Goal: Use online tool/utility: Utilize a website feature to perform a specific function

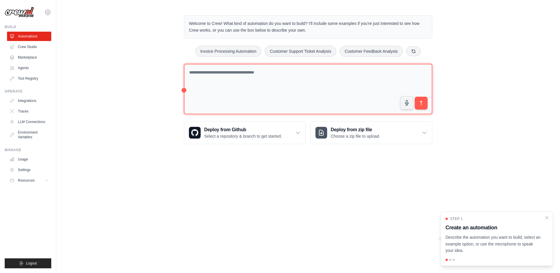
click at [232, 91] on textarea at bounding box center [308, 89] width 248 height 51
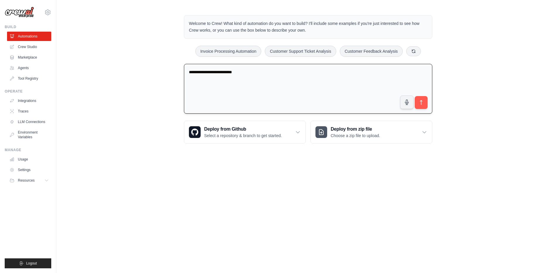
type textarea "**********"
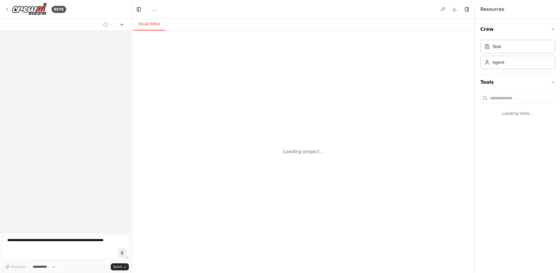
select select "****"
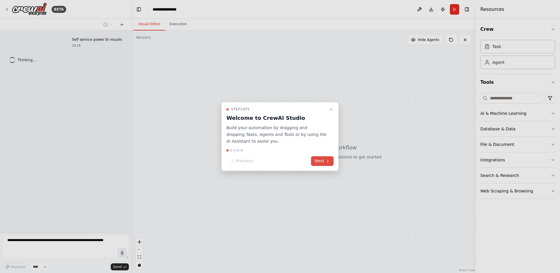
click at [319, 161] on button "Next" at bounding box center [322, 161] width 23 height 10
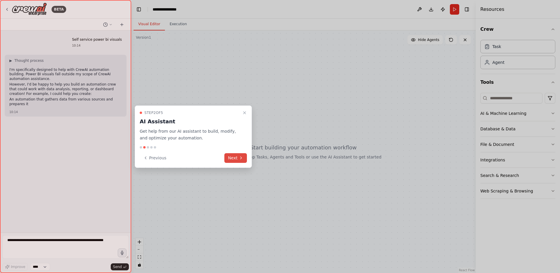
click at [235, 158] on button "Next" at bounding box center [235, 158] width 23 height 10
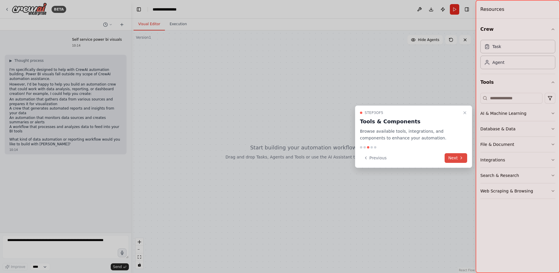
click at [458, 157] on button "Next" at bounding box center [455, 158] width 23 height 10
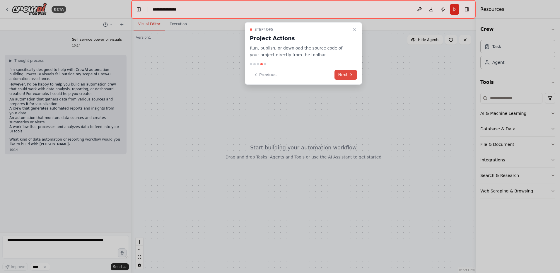
click at [345, 76] on button "Next" at bounding box center [345, 75] width 23 height 10
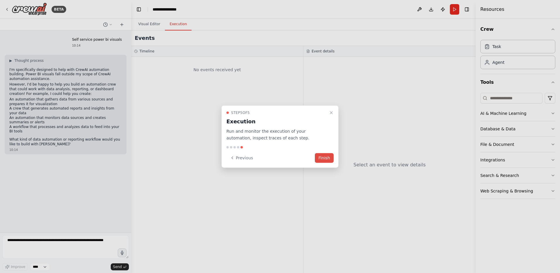
click at [323, 159] on button "Finish" at bounding box center [324, 158] width 19 height 10
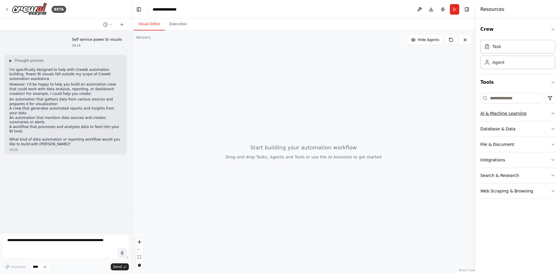
click at [550, 114] on icon "button" at bounding box center [552, 113] width 5 height 5
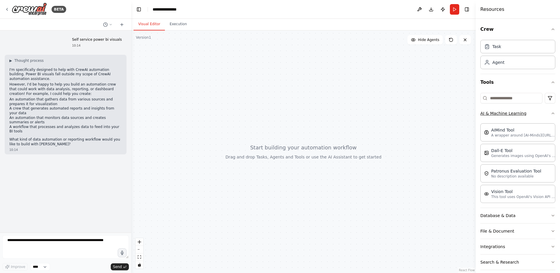
click at [550, 113] on icon "button" at bounding box center [552, 113] width 5 height 5
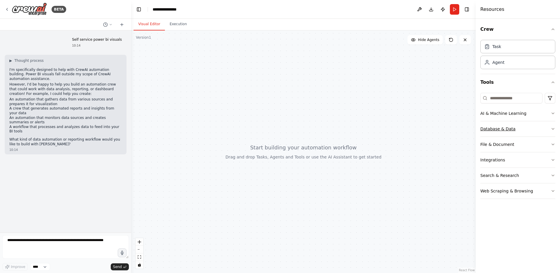
click at [540, 127] on button "Database & Data" at bounding box center [517, 128] width 75 height 15
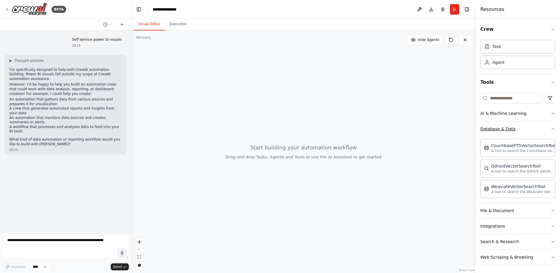
click at [540, 127] on button "Database & Data" at bounding box center [517, 128] width 75 height 15
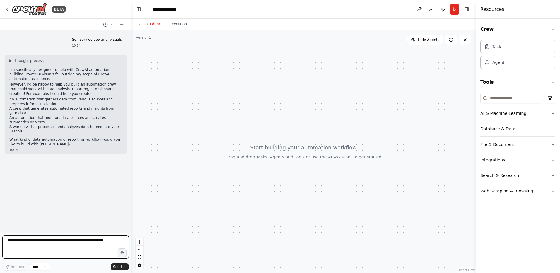
click at [63, 245] on textarea at bounding box center [65, 246] width 126 height 23
click at [421, 8] on button at bounding box center [418, 9] width 9 height 11
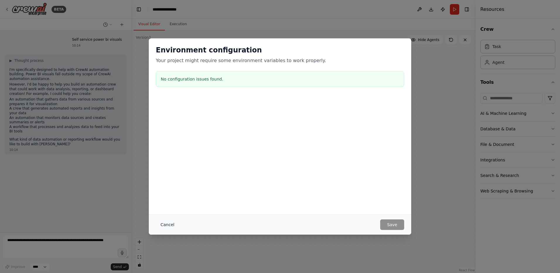
click at [171, 226] on button "Cancel" at bounding box center [167, 224] width 23 height 11
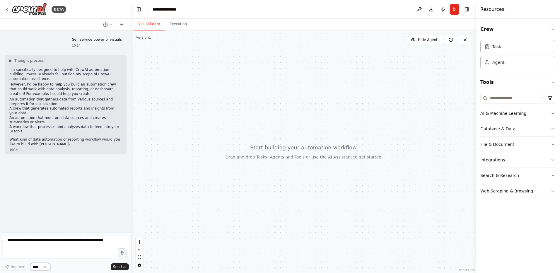
click at [42, 268] on select "****" at bounding box center [40, 267] width 20 height 8
click at [538, 140] on button "File & Document" at bounding box center [517, 144] width 75 height 15
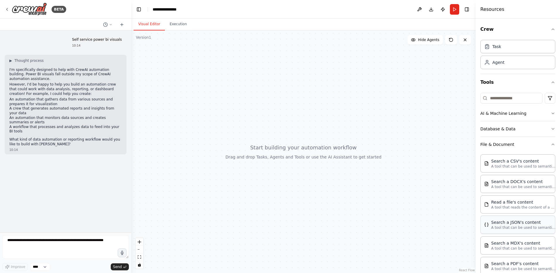
scroll to position [29, 0]
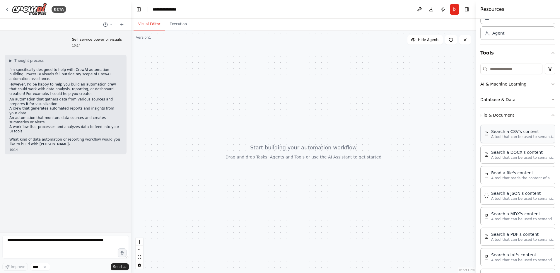
click at [530, 139] on div "Search a CSV's content A tool that can be used to semantic search a query from …" at bounding box center [517, 134] width 75 height 18
click at [95, 248] on textarea at bounding box center [65, 246] width 126 height 23
type textarea "**********"
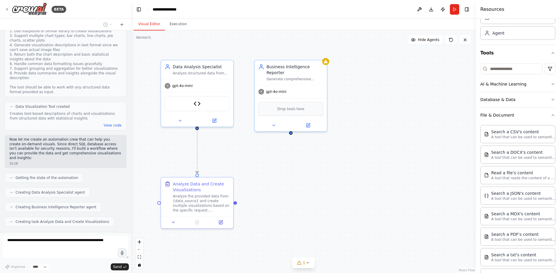
scroll to position [539, 0]
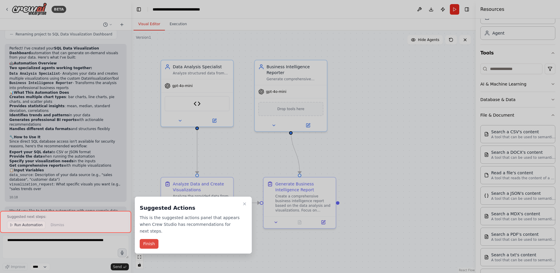
click at [148, 239] on button "Finish" at bounding box center [149, 244] width 19 height 10
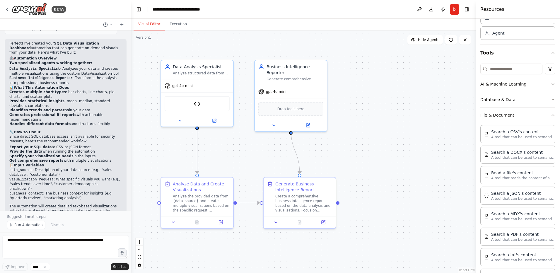
scroll to position [780, 0]
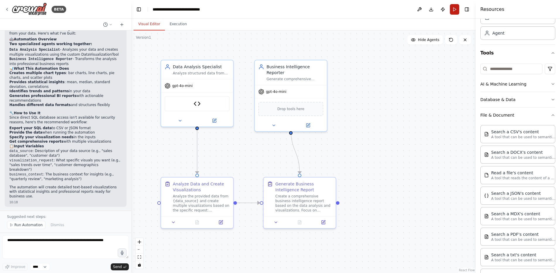
click at [452, 10] on button "Run" at bounding box center [454, 9] width 9 height 11
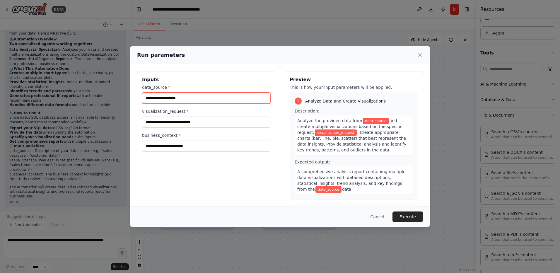
click at [181, 102] on input "data_source *" at bounding box center [206, 97] width 128 height 11
click at [195, 84] on div "Inputs data_source * visualization_request * business_context *" at bounding box center [206, 140] width 138 height 139
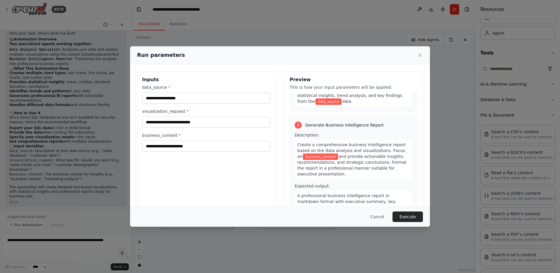
scroll to position [107, 0]
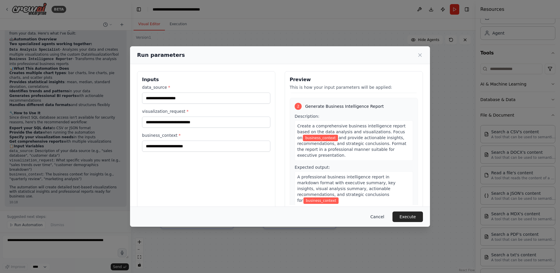
click at [380, 216] on button "Cancel" at bounding box center [377, 216] width 23 height 11
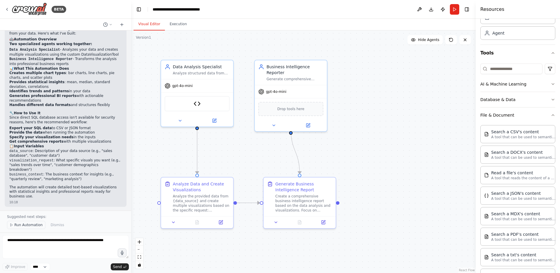
click at [32, 225] on span "Run Automation" at bounding box center [28, 224] width 28 height 5
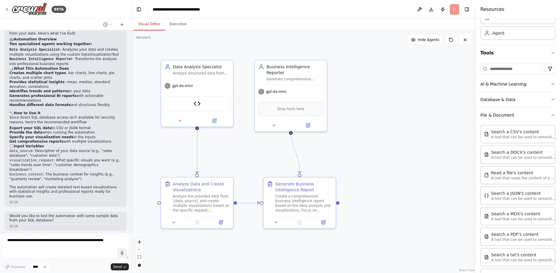
scroll to position [758, 0]
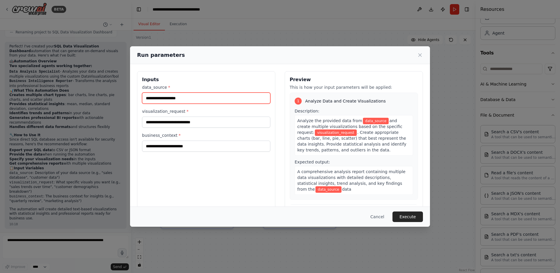
click at [171, 98] on input "data_source *" at bounding box center [206, 97] width 128 height 11
type input "**"
click at [376, 217] on button "Cancel" at bounding box center [377, 216] width 23 height 11
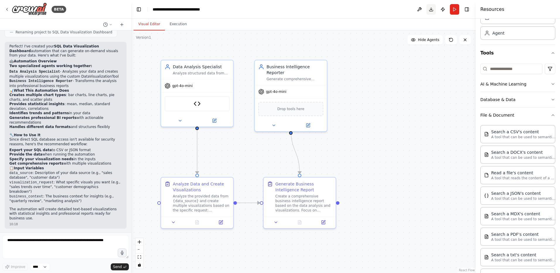
click at [428, 9] on button "Download" at bounding box center [430, 9] width 9 height 11
